Goal: Task Accomplishment & Management: Use online tool/utility

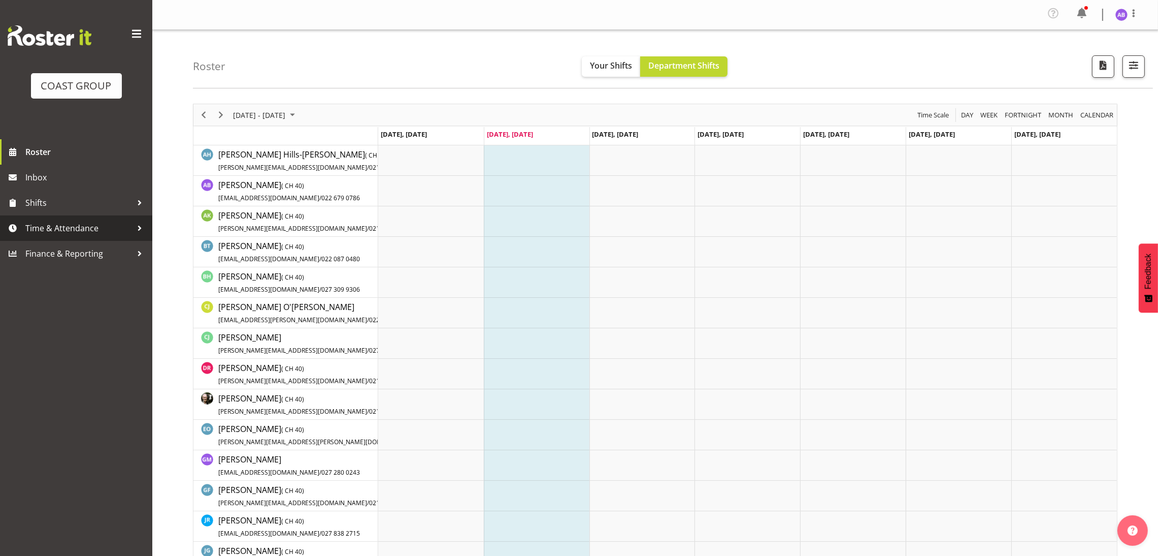
click at [66, 231] on span "Time & Attendance" at bounding box center [78, 227] width 107 height 15
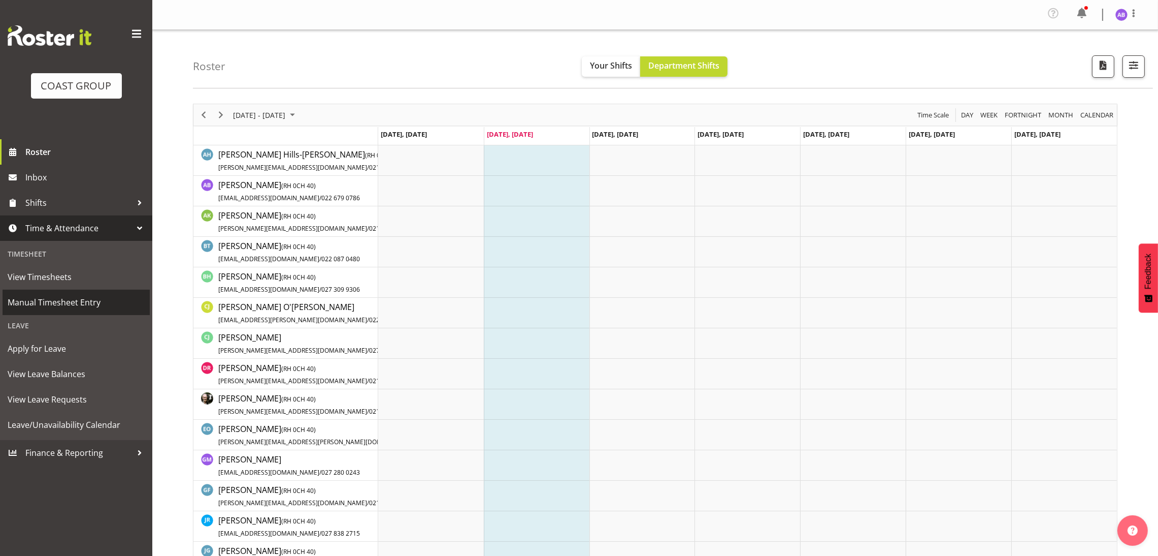
click at [78, 305] on span "Manual Timesheet Entry" at bounding box center [76, 302] width 137 height 15
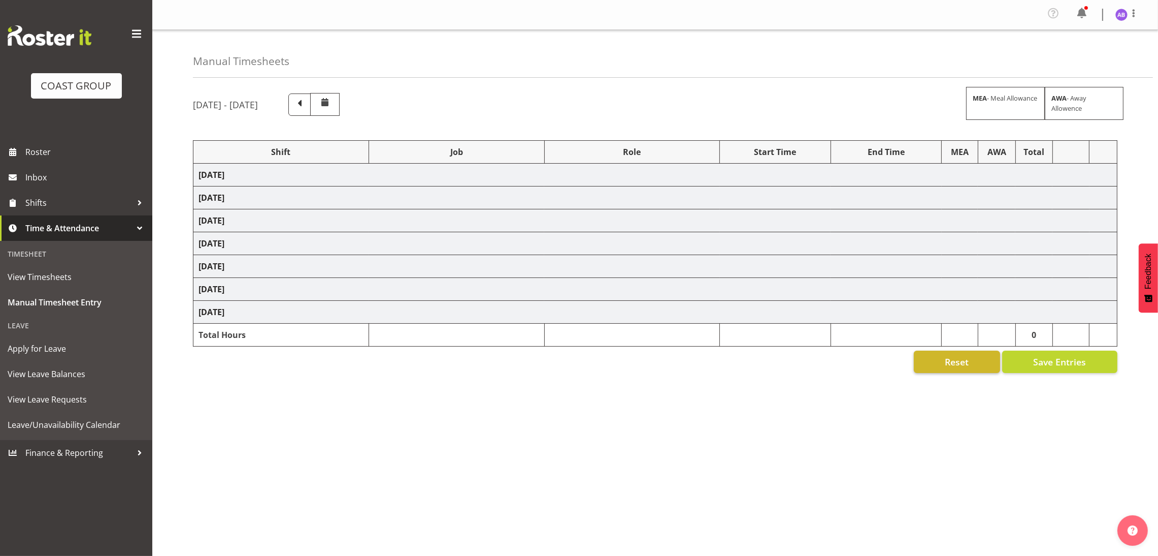
select select "624"
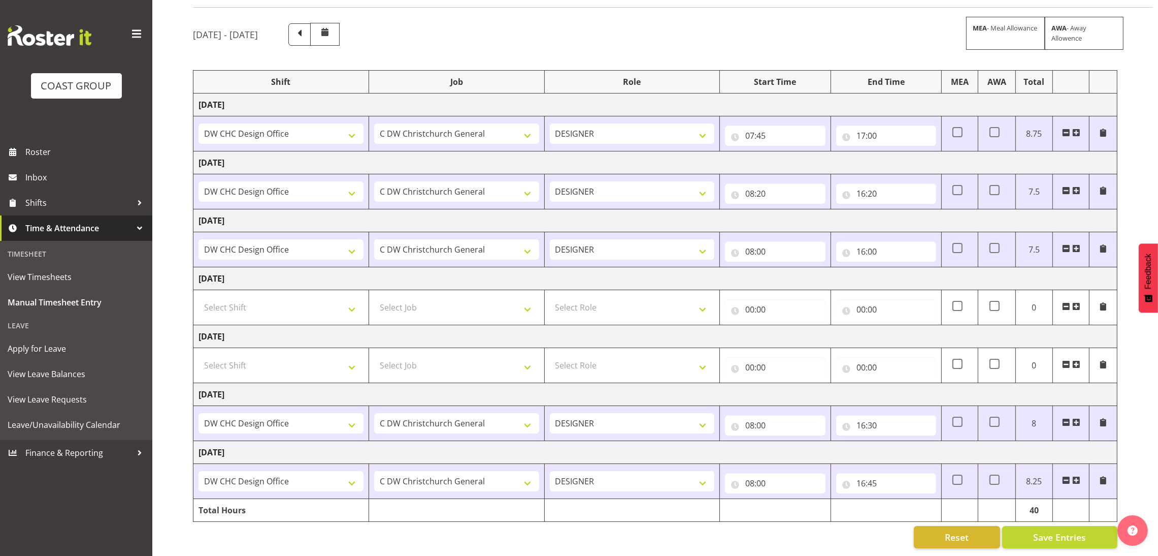
scroll to position [84, 0]
click at [1072, 476] on span at bounding box center [1076, 480] width 8 height 8
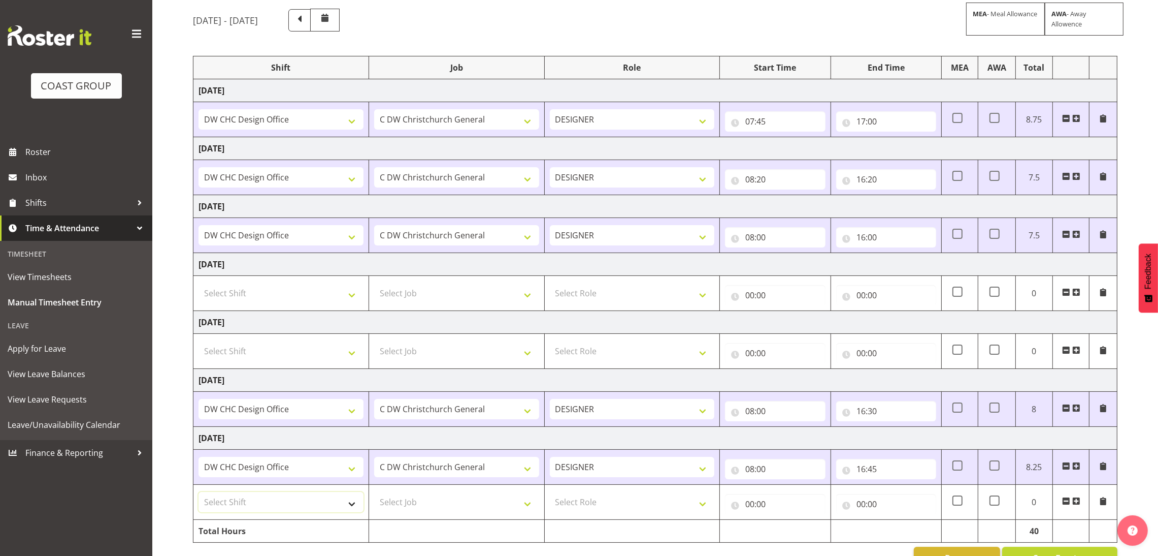
click at [340, 509] on select "Select Shift DW CHC Design Office DW CHC General Work Aug DW CHC General Work D…" at bounding box center [281, 502] width 165 height 20
select select "1512"
click at [199, 494] on select "Select Shift DW CHC Design Office DW CHC General Work Aug DW CHC General Work D…" at bounding box center [281, 502] width 165 height 20
click at [487, 509] on select "Select Job 1 Carlton Events 1 [PERSON_NAME][GEOGRAPHIC_DATA] 1 [PERSON_NAME][GE…" at bounding box center [456, 502] width 165 height 20
select select "624"
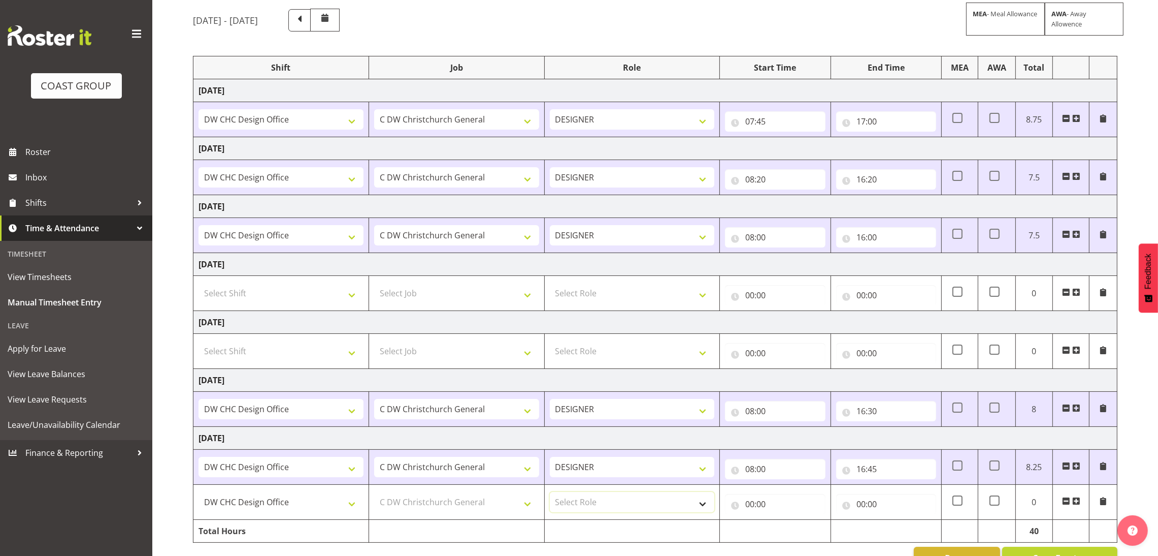
click at [598, 505] on select "Select Role DESIGNER Designer" at bounding box center [632, 502] width 165 height 20
select select "215"
click at [550, 494] on select "Select Role DESIGNER Designer" at bounding box center [632, 502] width 165 height 20
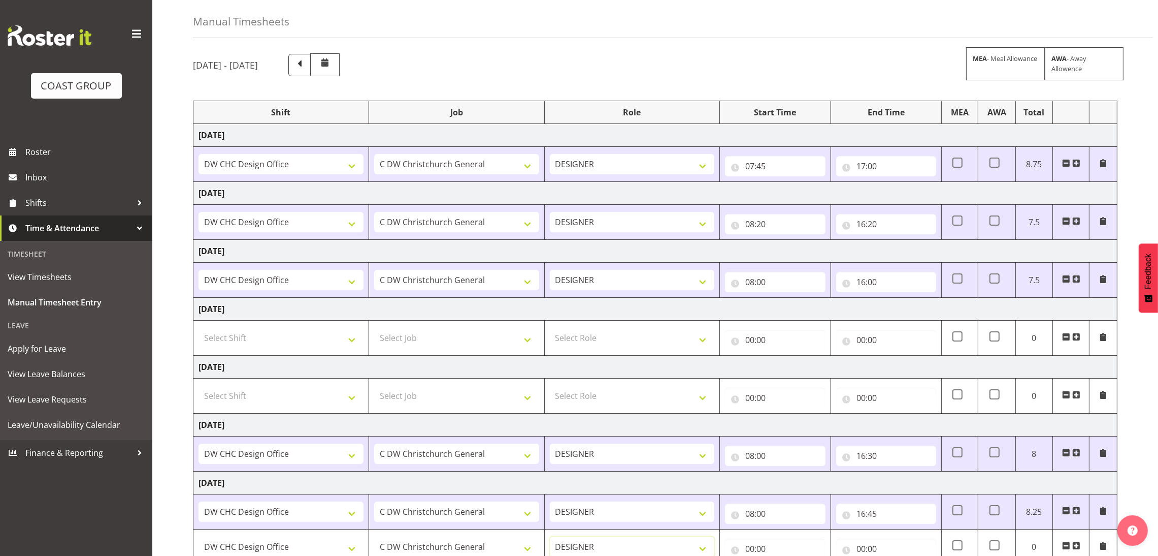
scroll to position [0, 0]
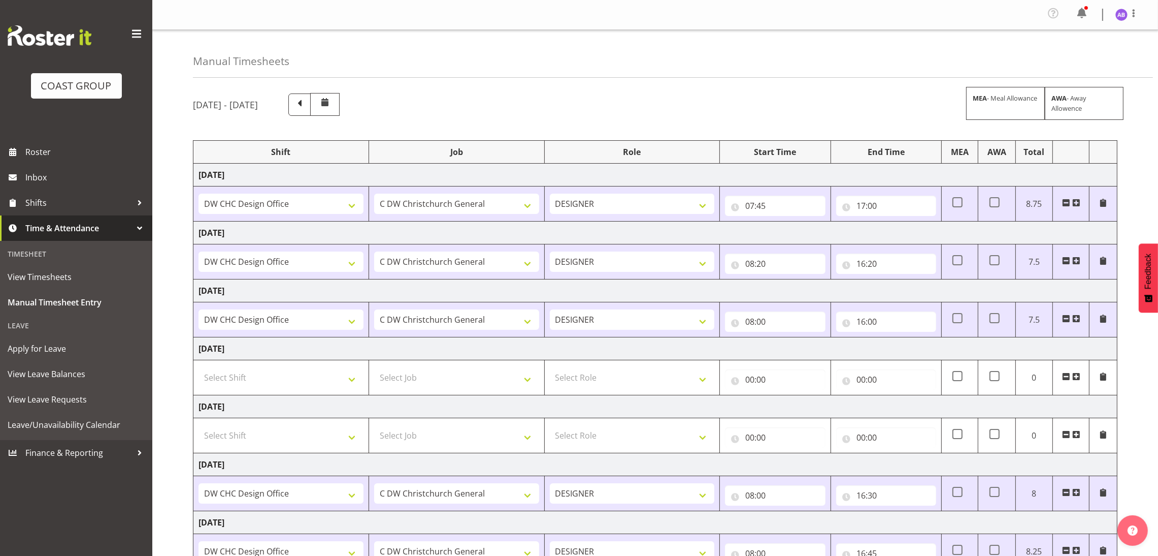
click at [1135, 21] on div at bounding box center [1134, 14] width 12 height 15
click at [1134, 12] on span at bounding box center [1134, 13] width 12 height 12
click at [1132, 15] on span at bounding box center [1134, 13] width 12 height 12
click at [1095, 53] on link "Log Out" at bounding box center [1090, 56] width 97 height 18
